Goal: Task Accomplishment & Management: Use online tool/utility

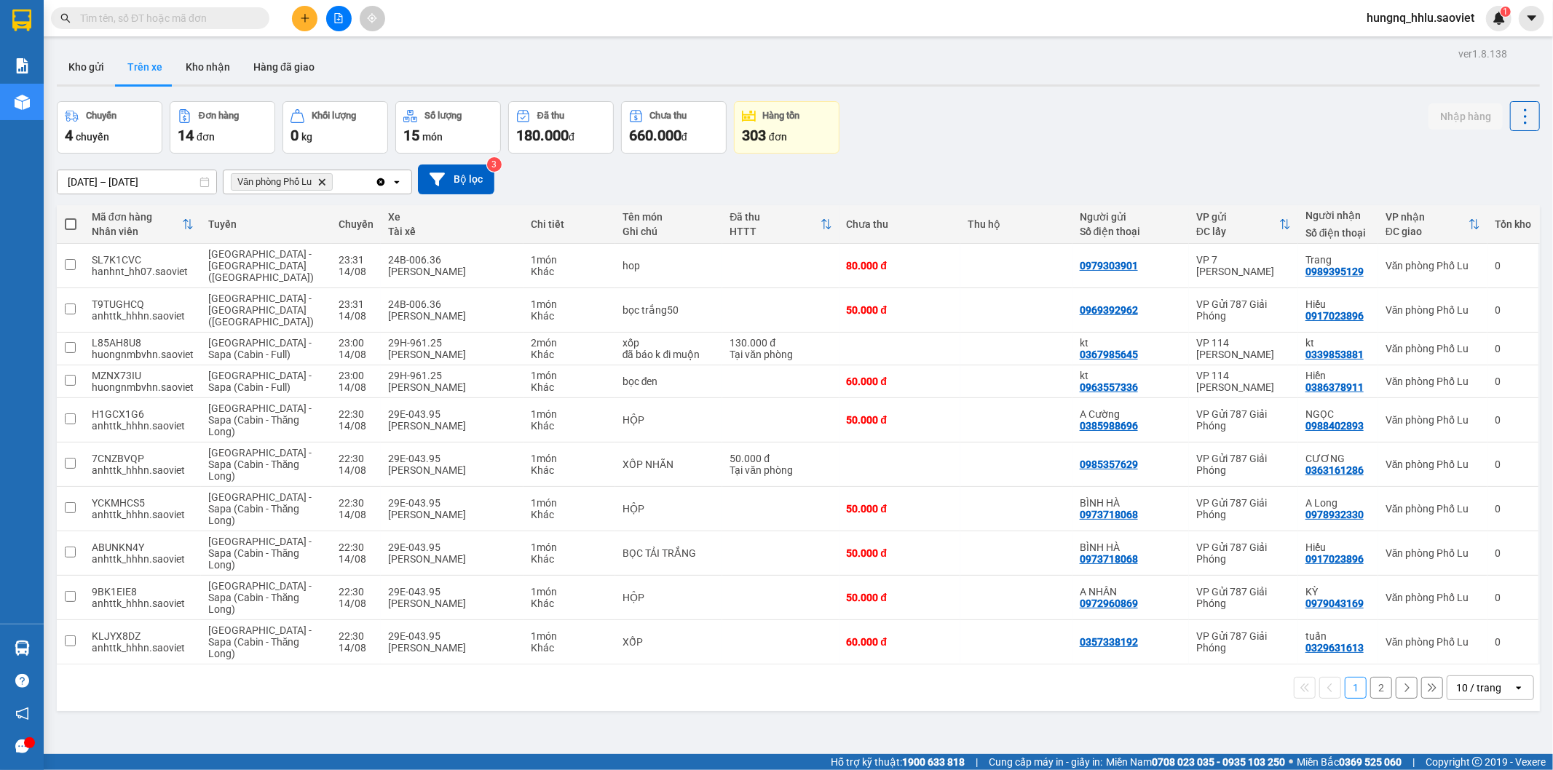
scroll to position [67, 0]
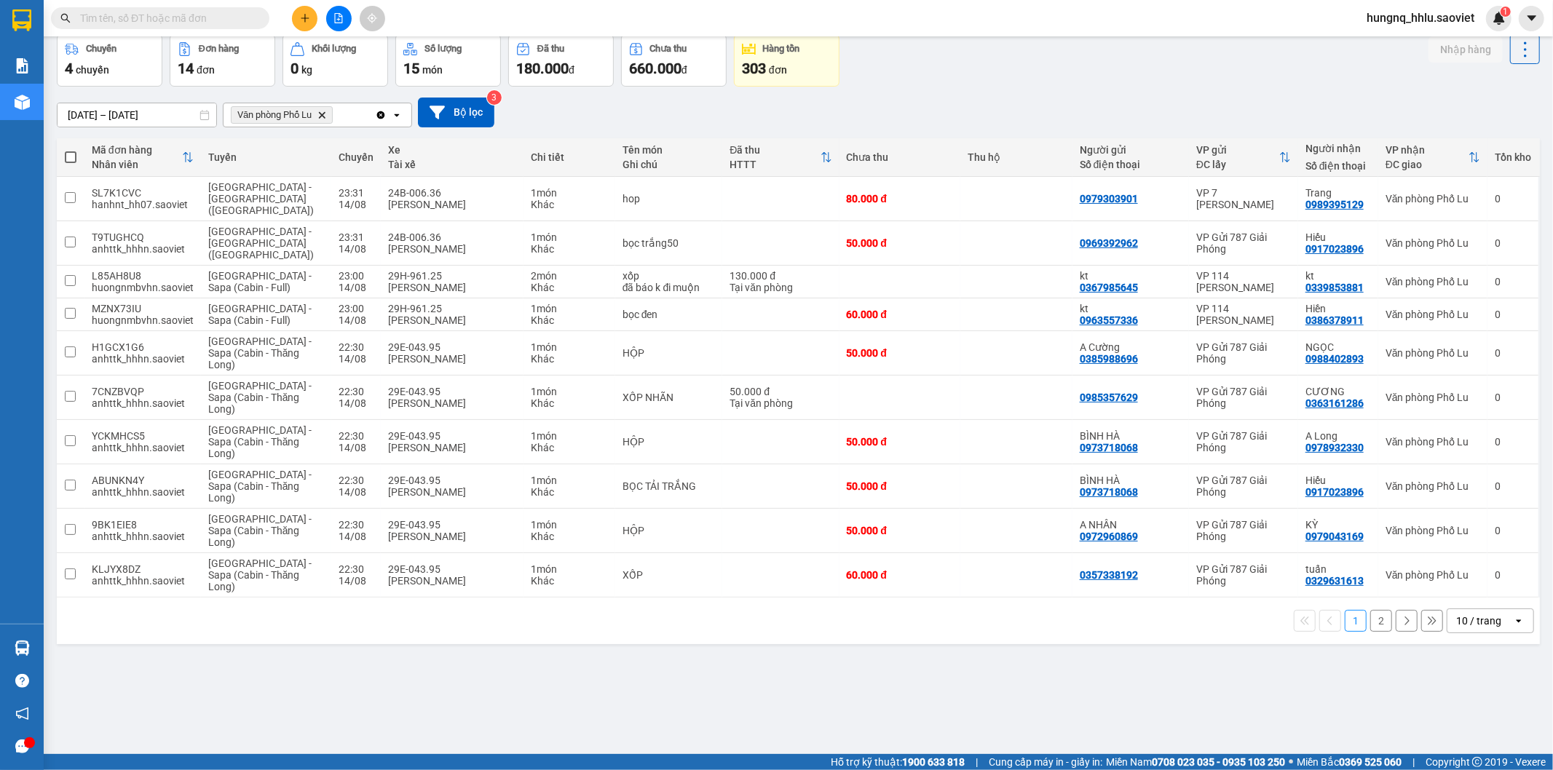
click at [1373, 610] on button "2" at bounding box center [1381, 621] width 22 height 22
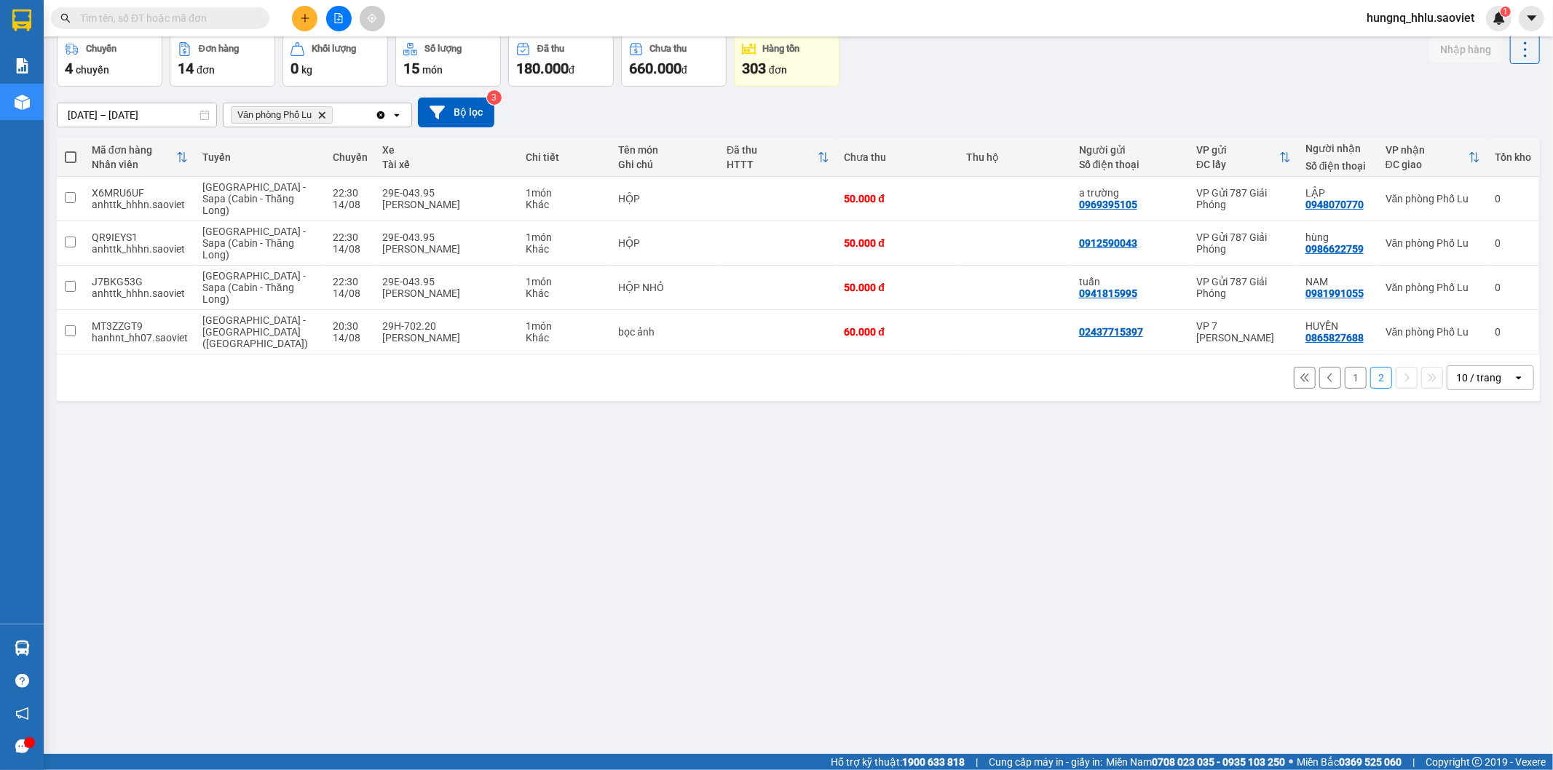
click at [1345, 367] on button "1" at bounding box center [1356, 378] width 22 height 22
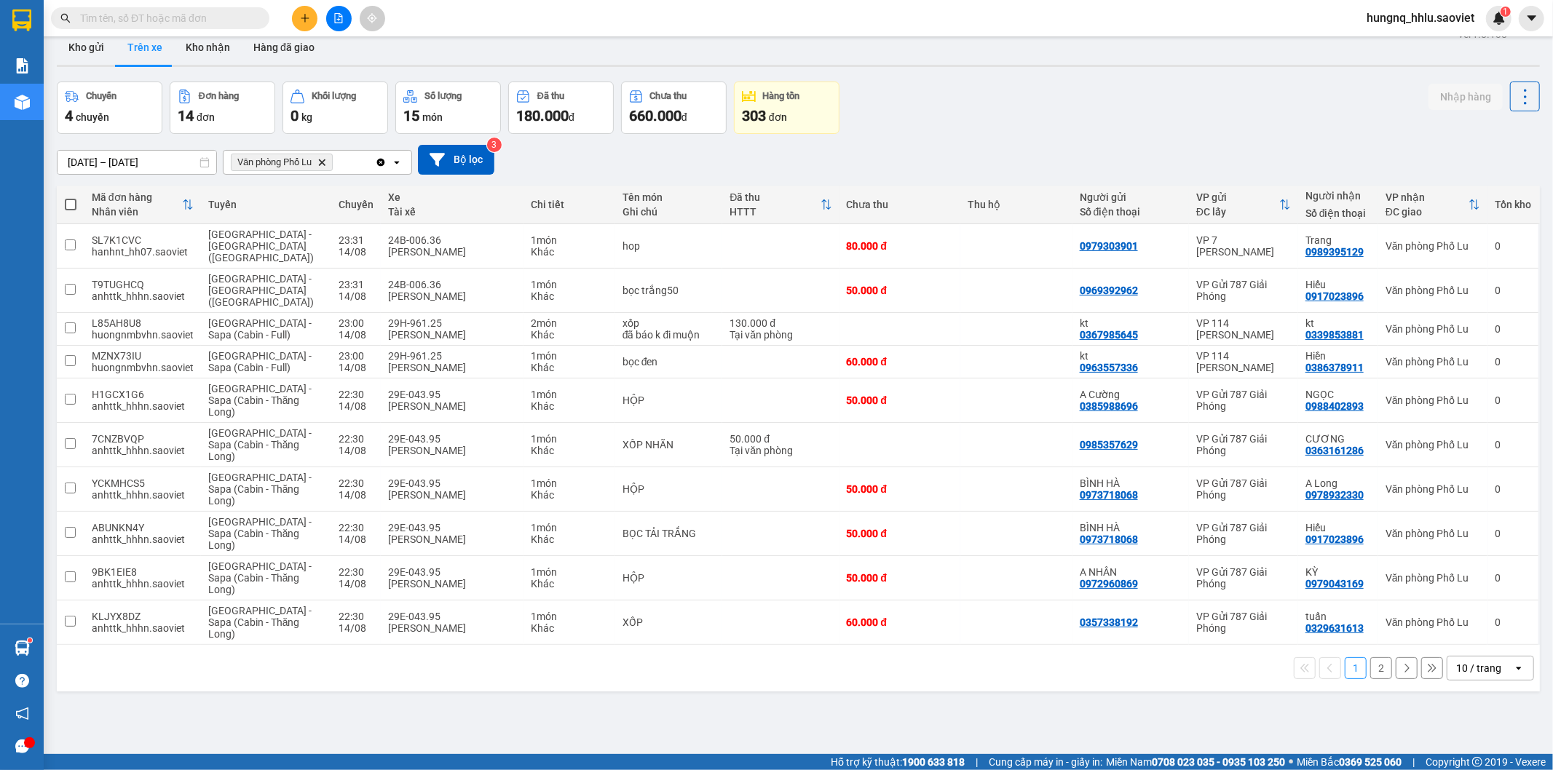
scroll to position [0, 0]
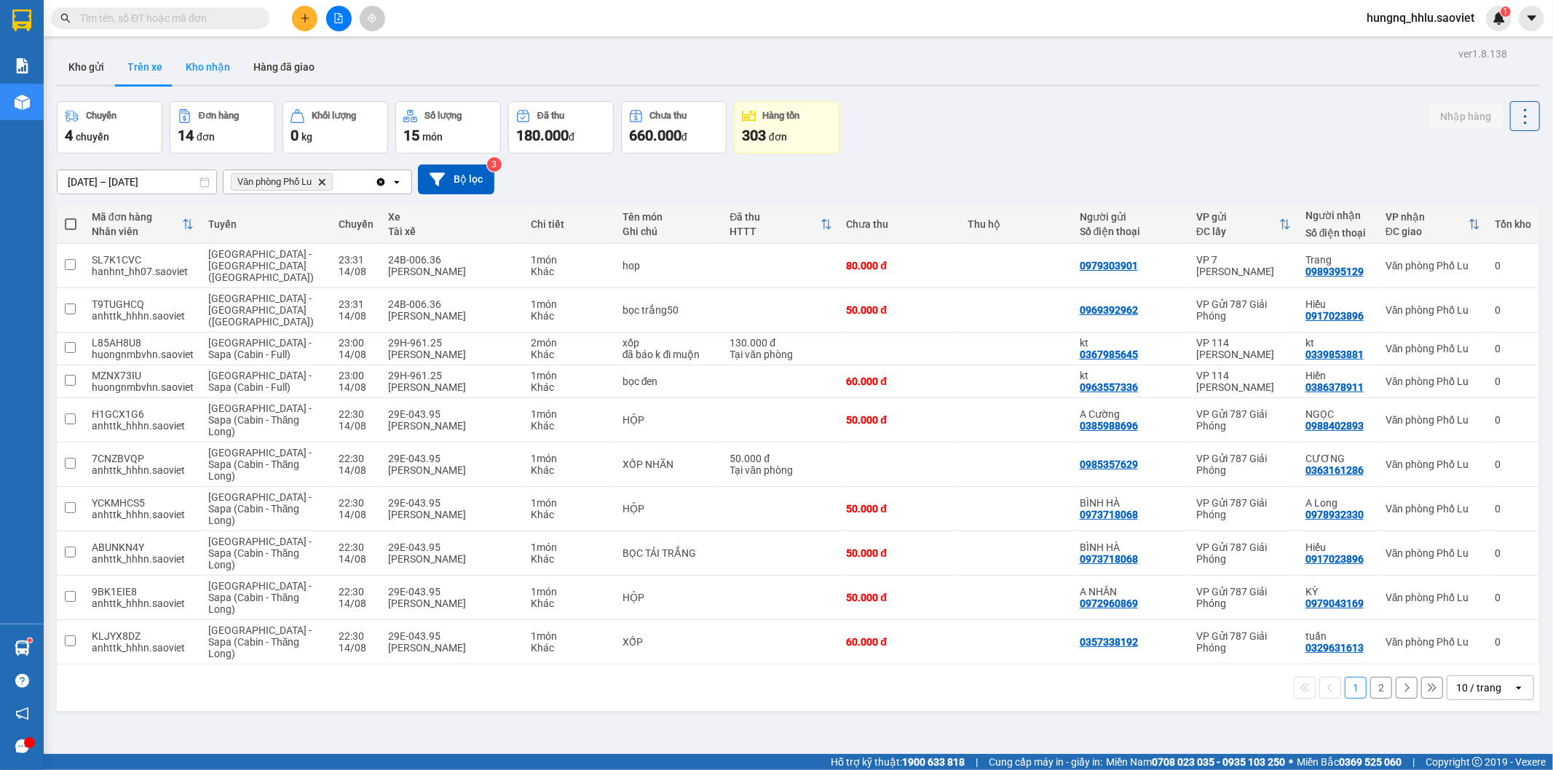
click at [186, 71] on button "Kho nhận" at bounding box center [208, 67] width 68 height 35
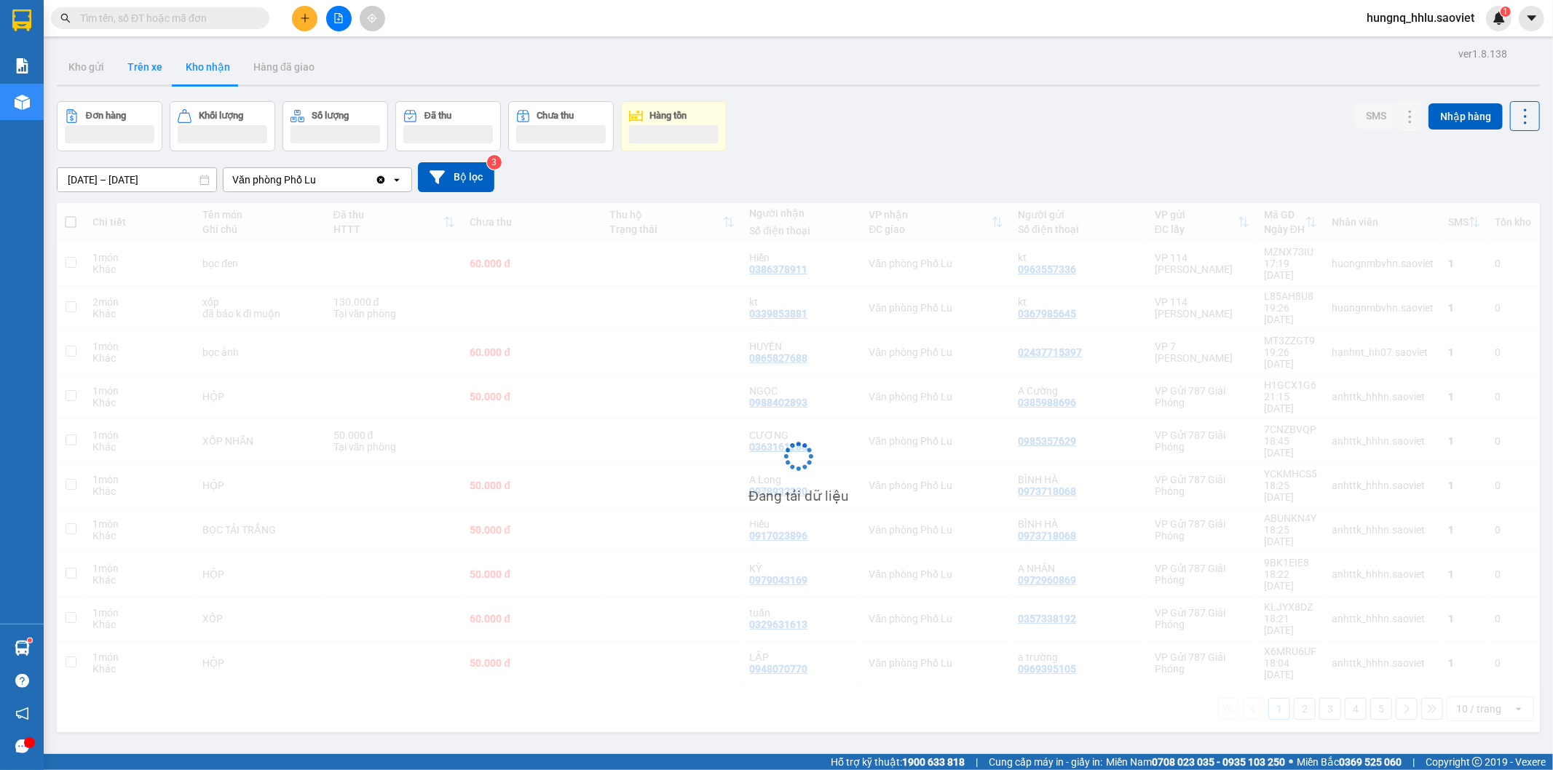
click at [150, 68] on button "Trên xe" at bounding box center [145, 67] width 58 height 35
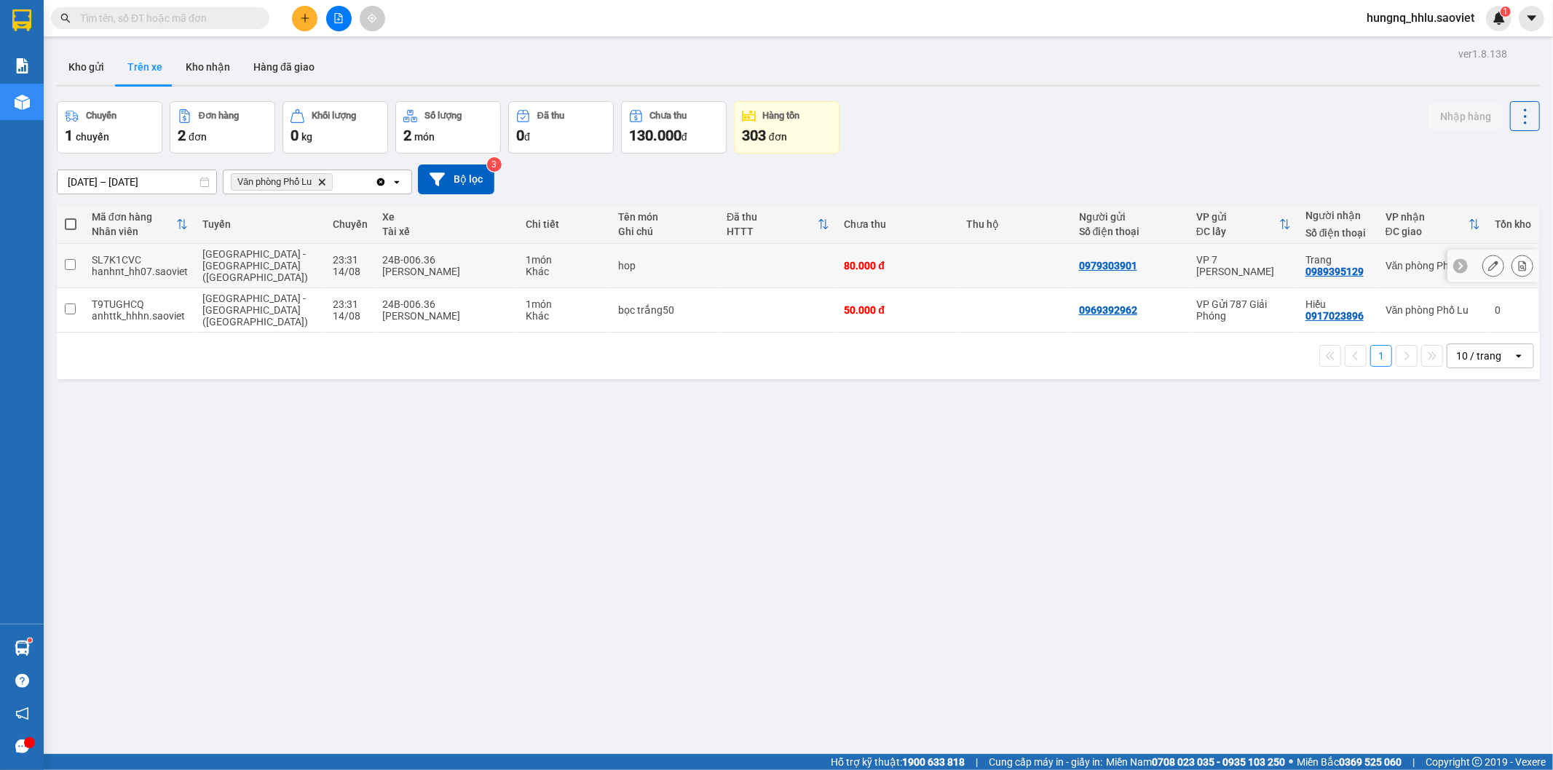
drag, startPoint x: 139, startPoint y: 253, endPoint x: 133, endPoint y: 273, distance: 20.7
click at [141, 254] on div "SL7K1CVC" at bounding box center [140, 260] width 96 height 12
checkbox input "true"
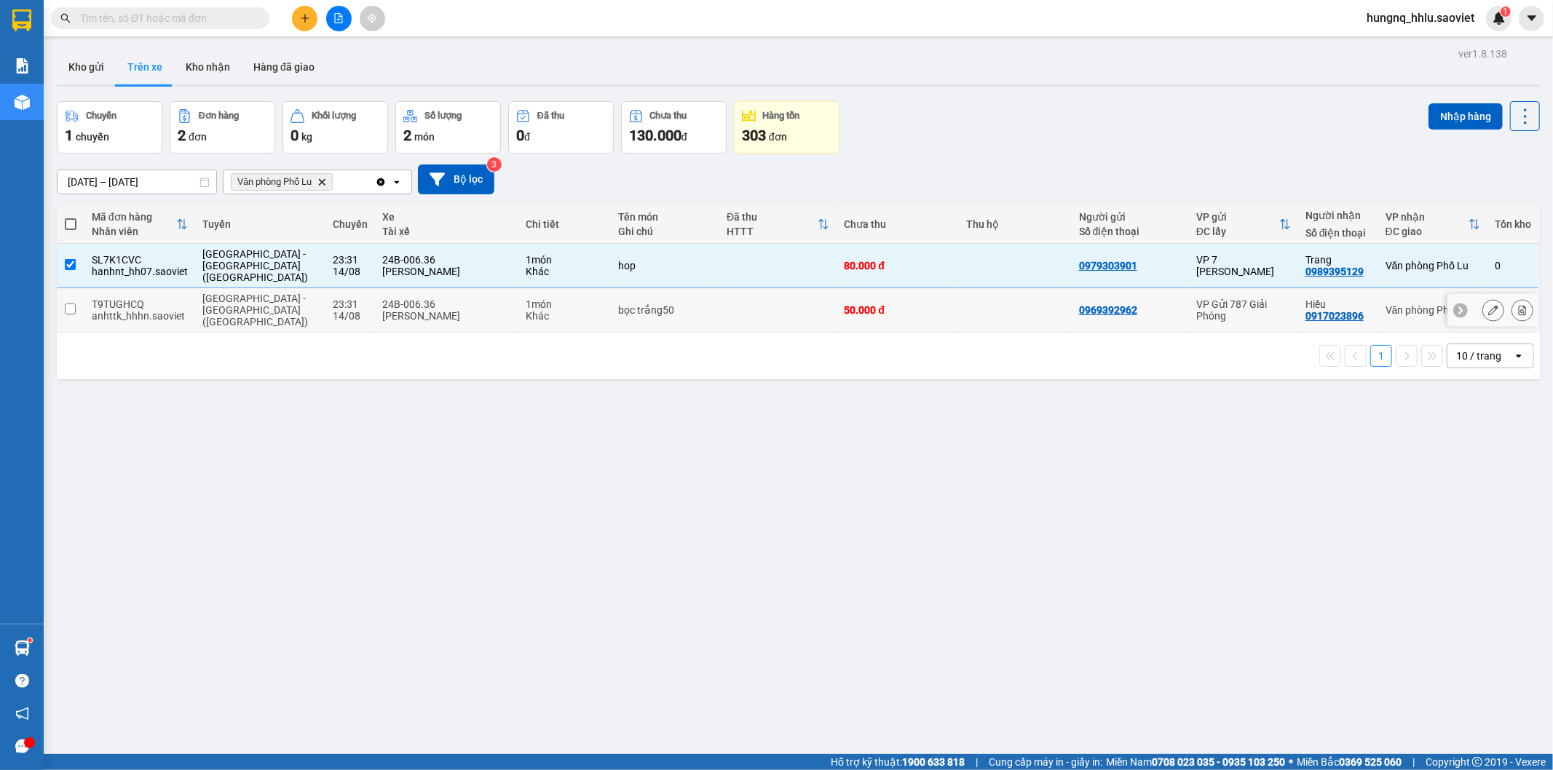
click at [122, 299] on div "T9TUGHCQ" at bounding box center [140, 305] width 96 height 12
checkbox input "true"
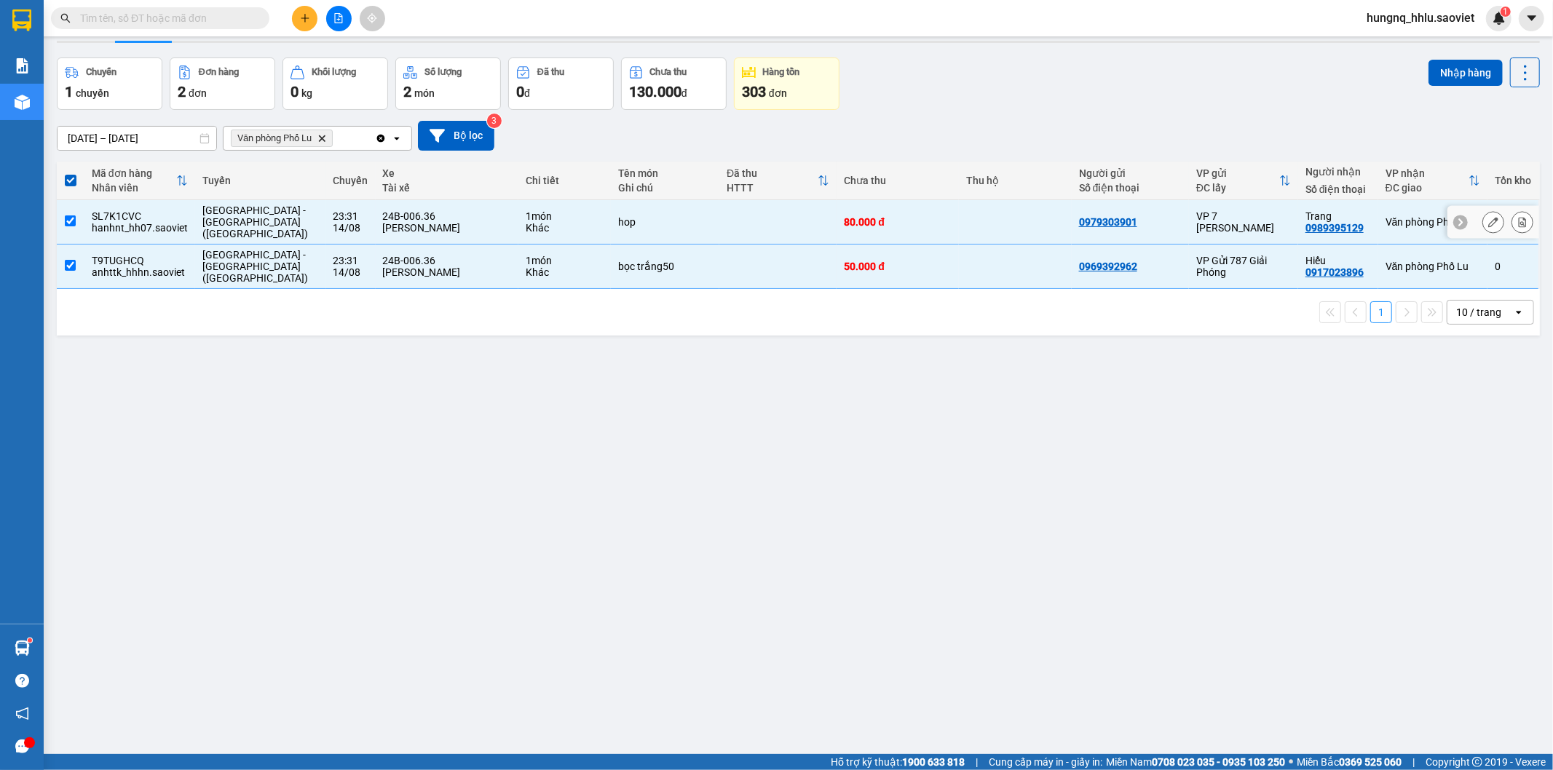
scroll to position [67, 0]
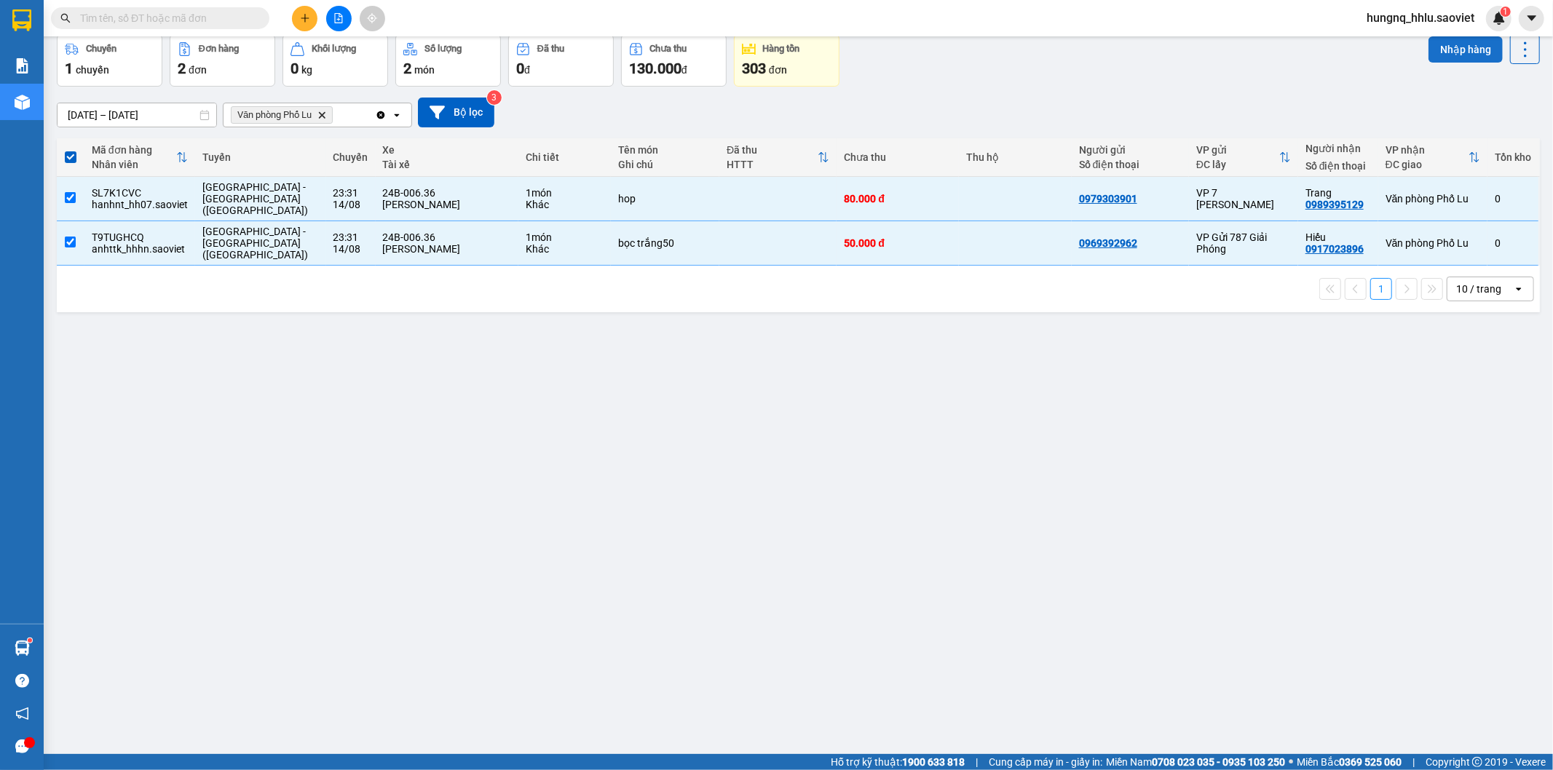
click at [1477, 51] on button "Nhập hàng" at bounding box center [1466, 49] width 74 height 26
checkbox input "false"
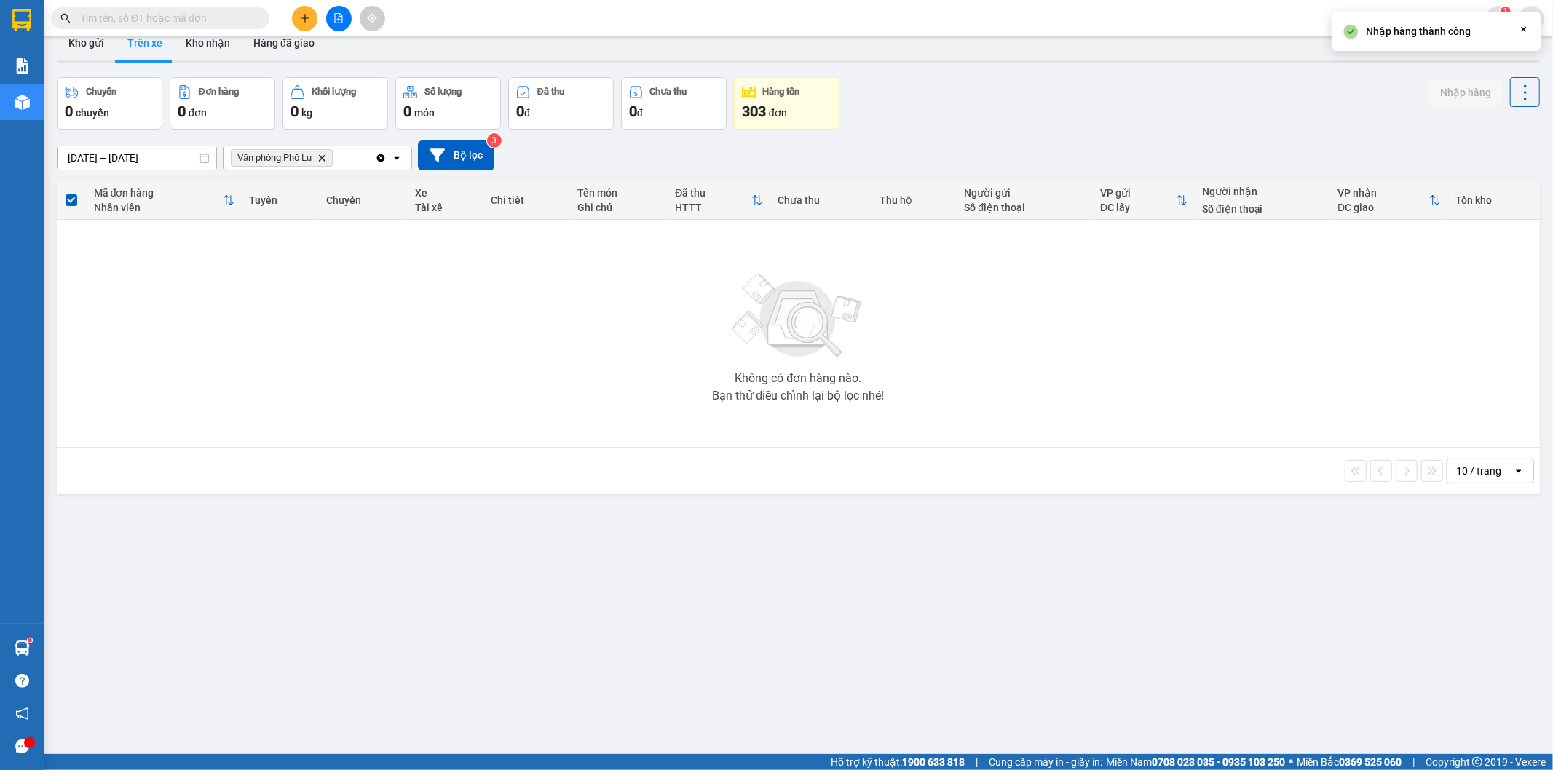
scroll to position [0, 0]
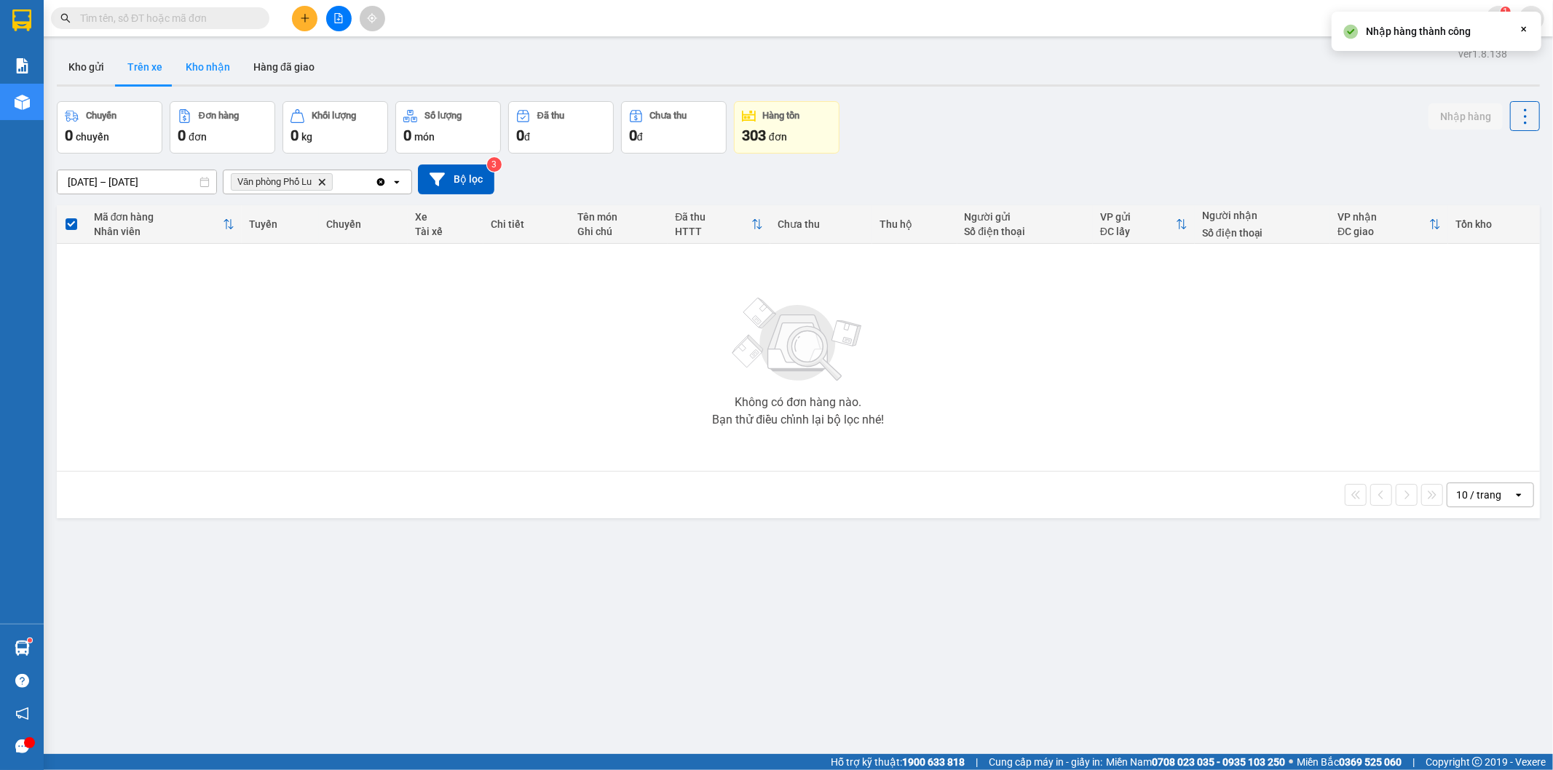
click at [205, 64] on button "Kho nhận" at bounding box center [208, 67] width 68 height 35
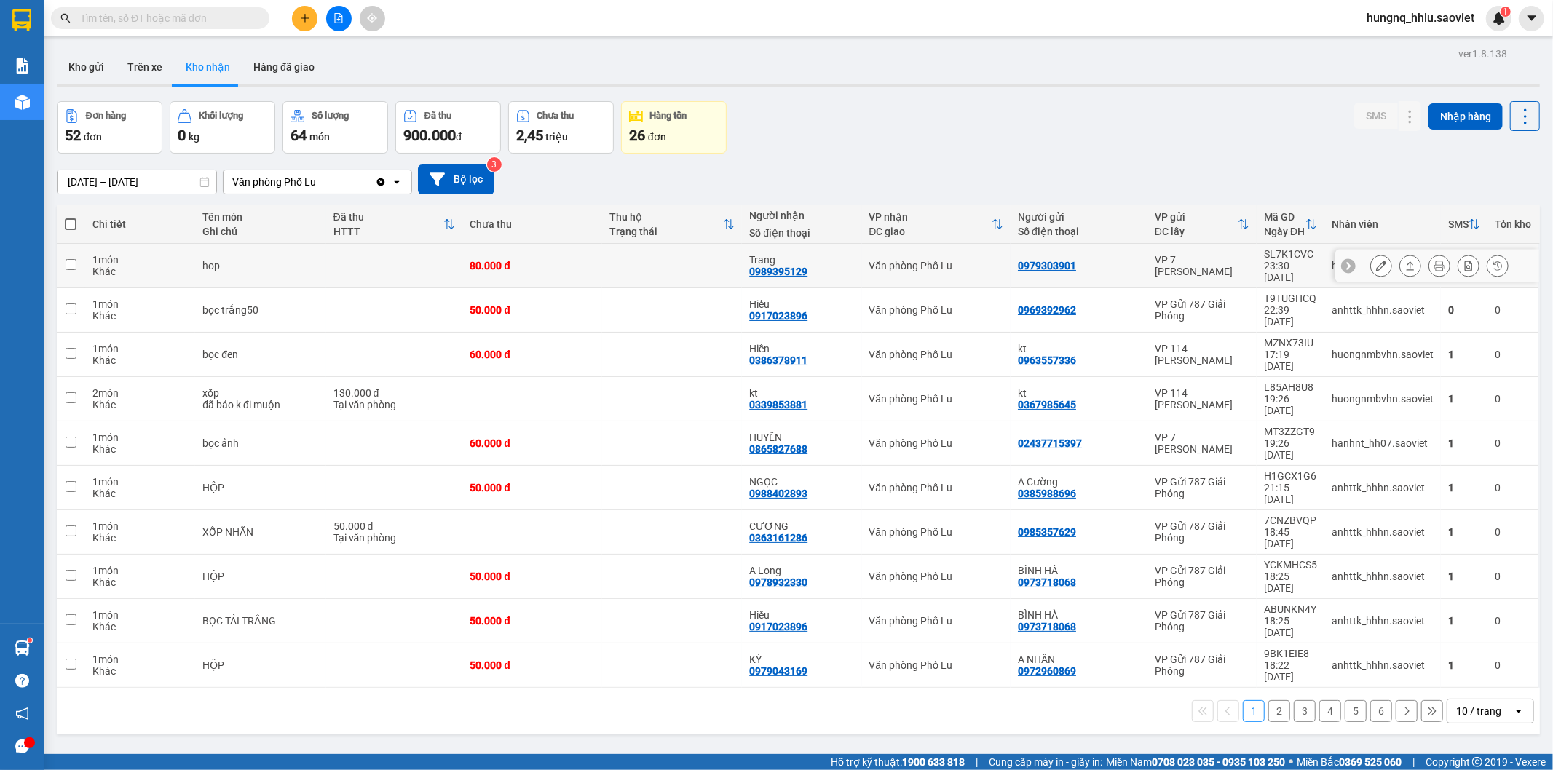
click at [100, 256] on div "1 món" at bounding box center [140, 260] width 96 height 12
checkbox input "true"
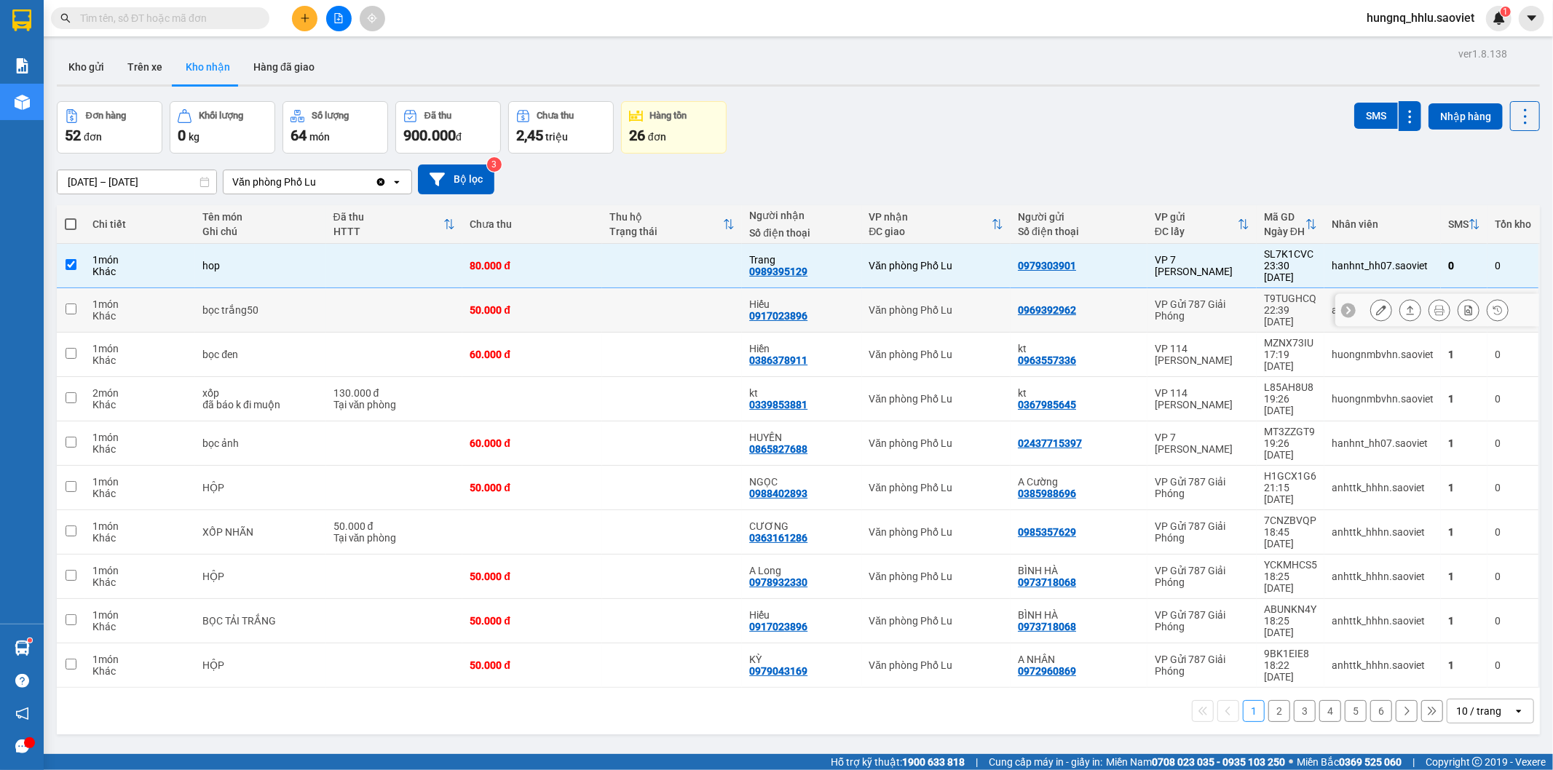
click at [85, 288] on td "1 món Khác" at bounding box center [140, 310] width 111 height 44
checkbox input "true"
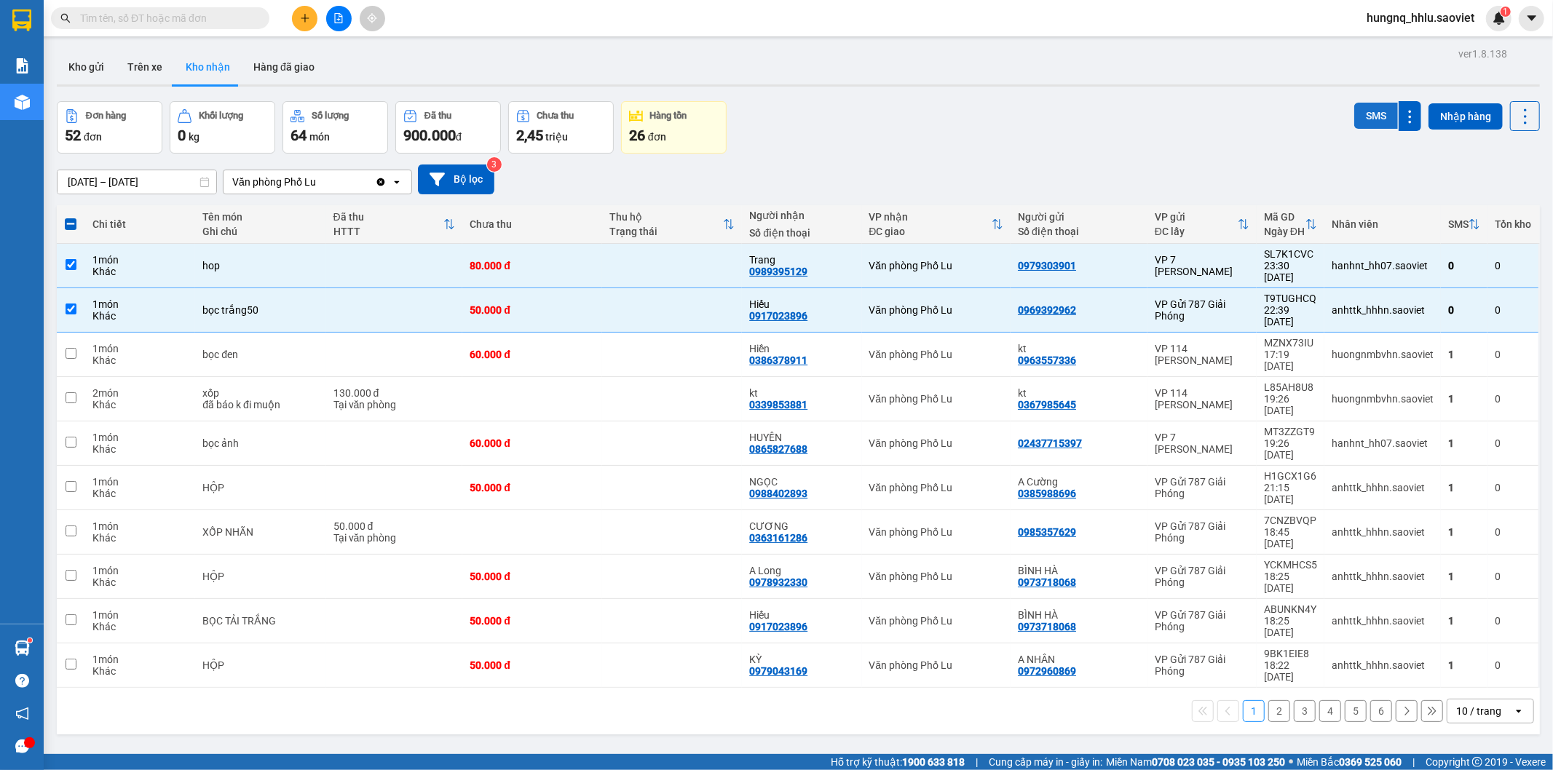
click at [1358, 125] on button "SMS" at bounding box center [1376, 116] width 44 height 26
click at [133, 69] on button "Trên xe" at bounding box center [145, 67] width 58 height 35
